Goal: Task Accomplishment & Management: Manage account settings

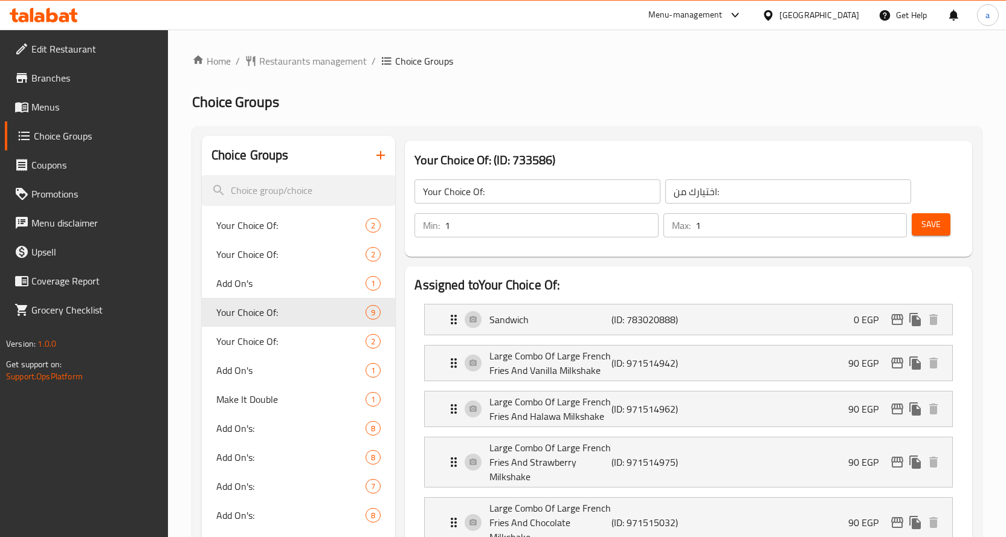
click at [293, 56] on span "Restaurants management" at bounding box center [313, 61] width 108 height 14
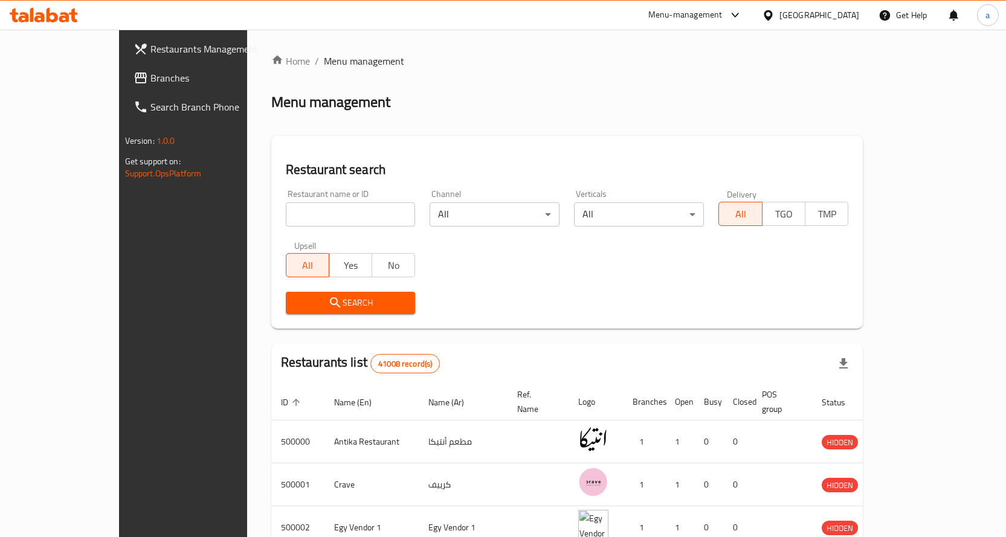
click at [150, 76] on span "Branches" at bounding box center [213, 78] width 127 height 14
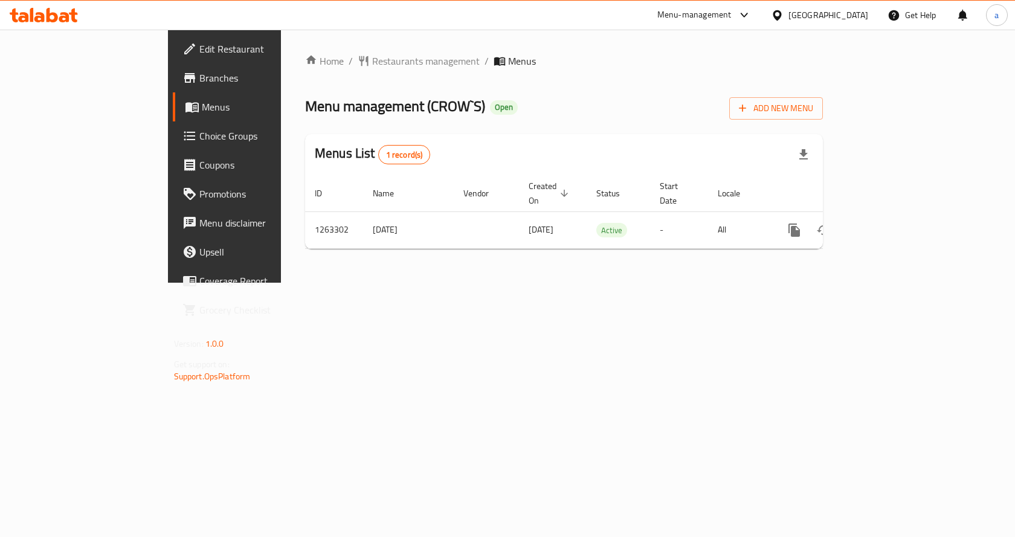
click at [199, 140] on span "Choice Groups" at bounding box center [263, 136] width 129 height 14
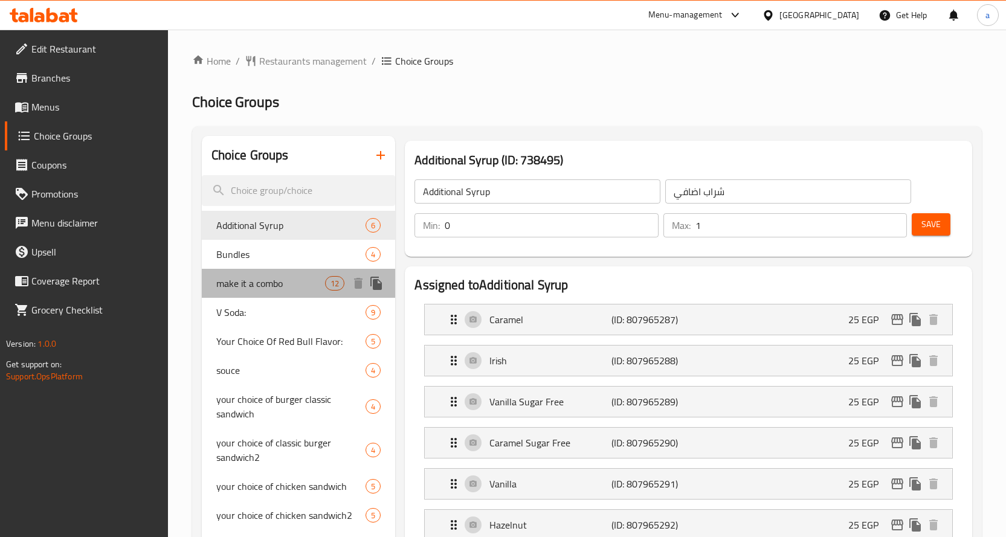
click at [269, 286] on span "make it a combo" at bounding box center [270, 283] width 109 height 14
click at [599, 95] on h2 "Choice Groups" at bounding box center [586, 101] width 789 height 19
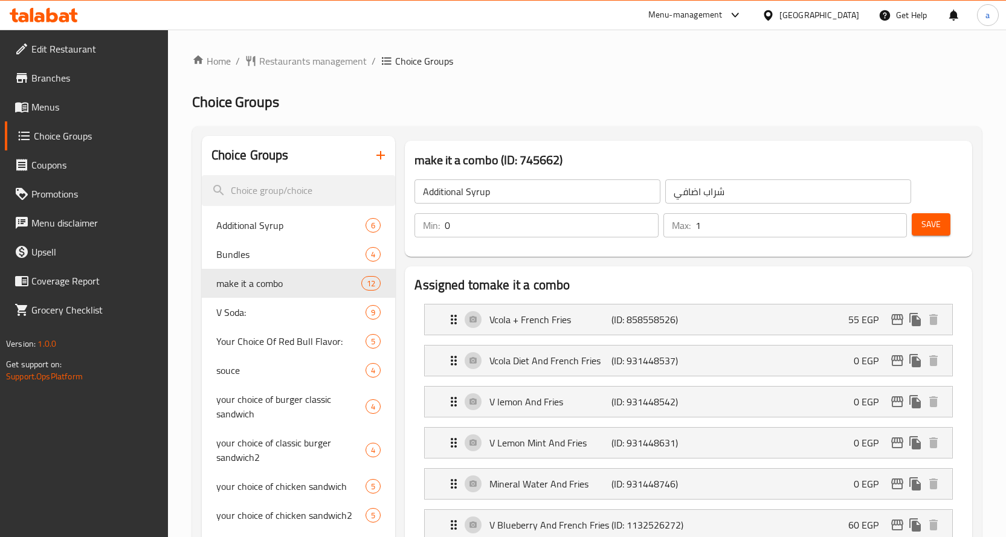
type input "make it a combo"
type input "اجعلها كومبو"
click at [482, 66] on ol "Home / Restaurants management / Choice Groups" at bounding box center [586, 61] width 789 height 14
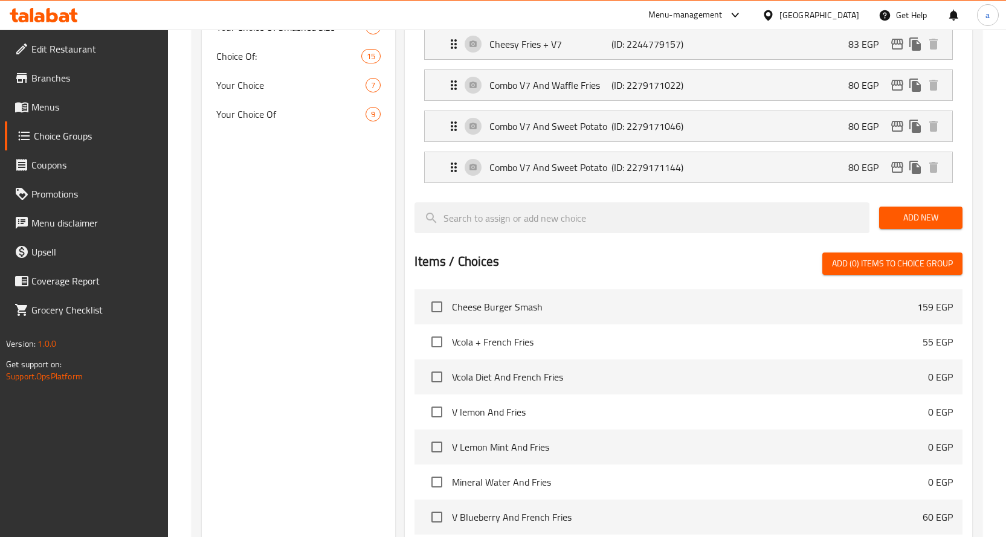
scroll to position [423, 0]
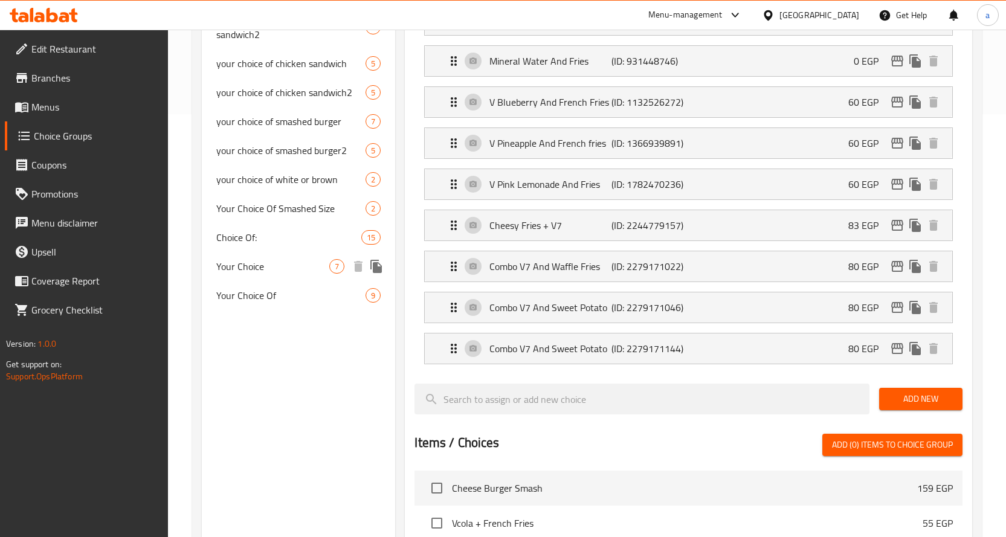
click at [277, 239] on span "Choice Of:" at bounding box center [289, 237] width 146 height 14
type input "Choice Of:"
type input "إختيار من:"
type input "6"
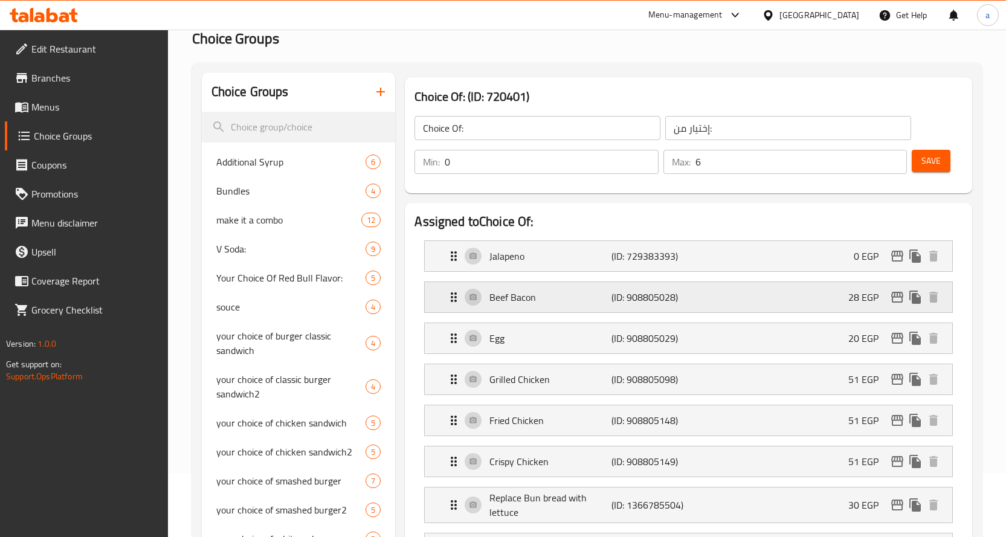
scroll to position [60, 0]
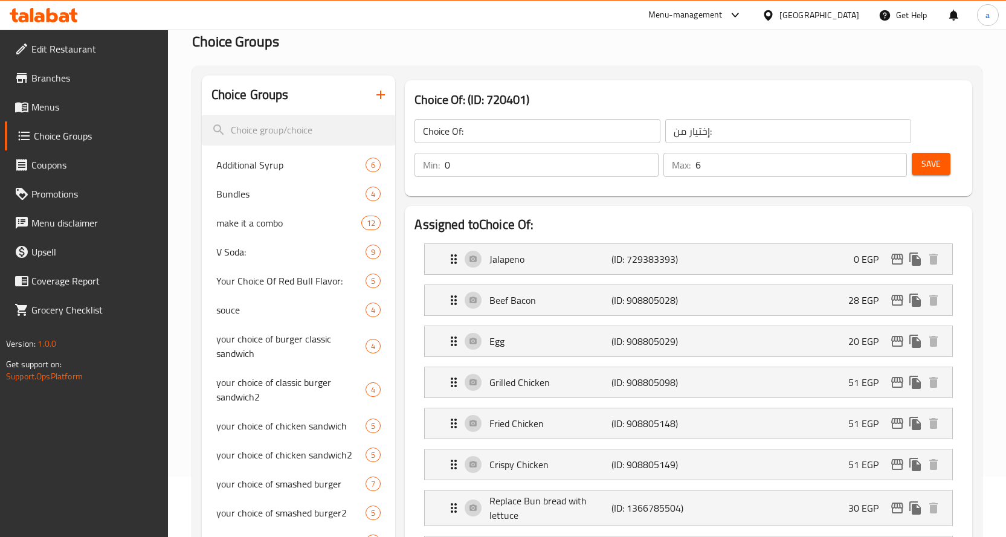
click at [666, 77] on div "Choice Of: (ID: 720401) Choice Of: ​ إختيار من: ​ Min: 0 ​ Max: 6 ​ Save" at bounding box center [688, 139] width 577 height 126
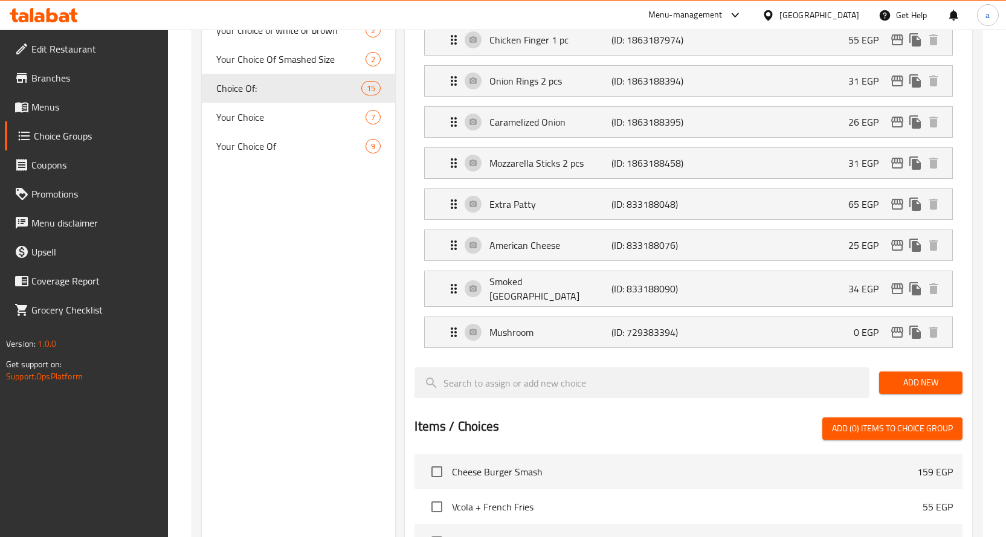
scroll to position [0, 0]
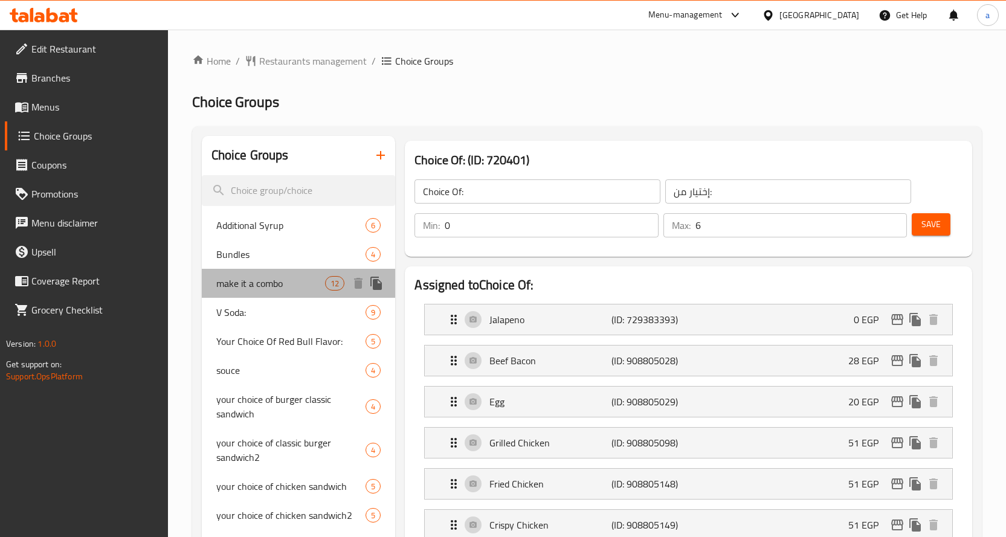
drag, startPoint x: 293, startPoint y: 283, endPoint x: 376, endPoint y: 304, distance: 86.0
click at [293, 283] on span "make it a combo" at bounding box center [270, 283] width 109 height 14
type input "make it a combo"
type input "اجعلها كومبو"
type input "1"
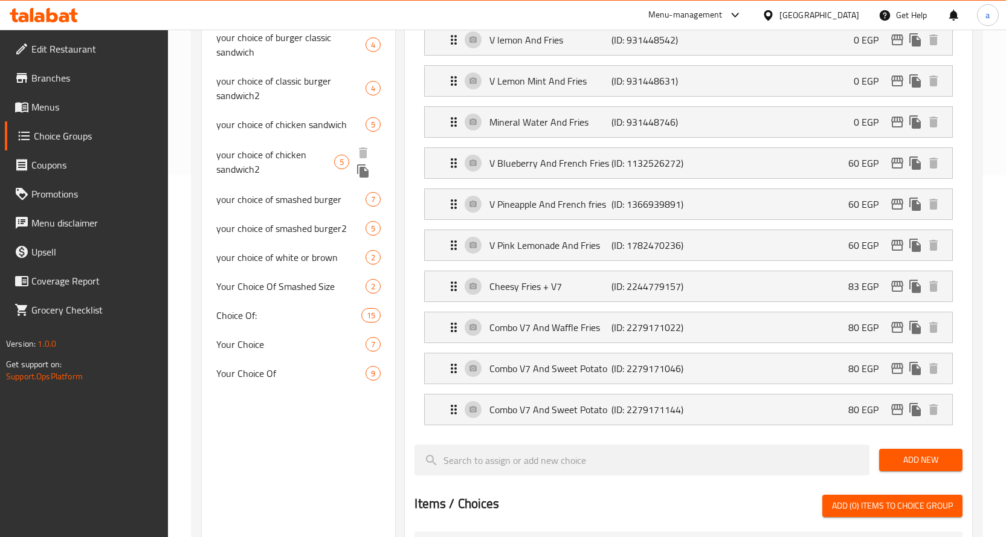
scroll to position [362, 0]
